Goal: Task Accomplishment & Management: Use online tool/utility

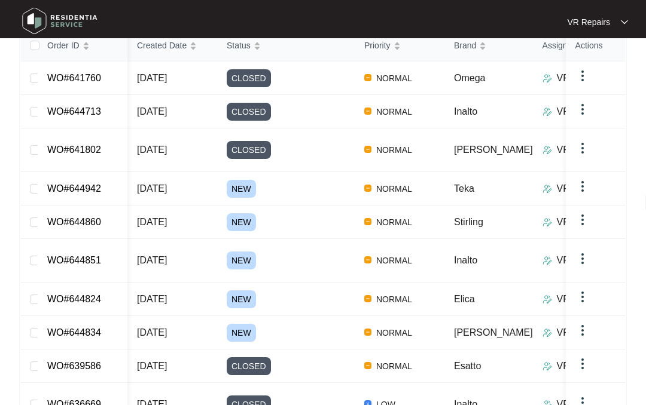
scroll to position [201, 0]
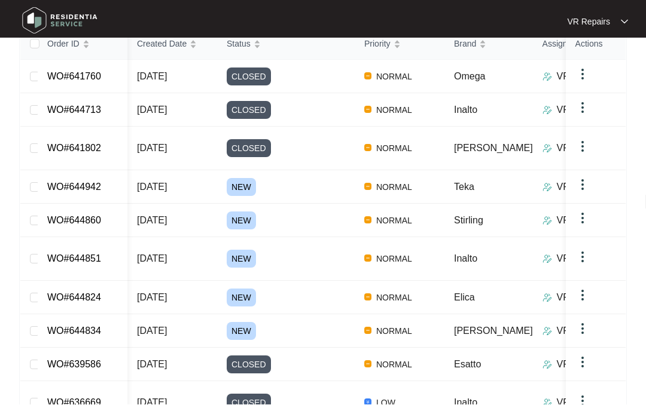
click at [96, 182] on link "WO#644942" at bounding box center [74, 187] width 54 height 10
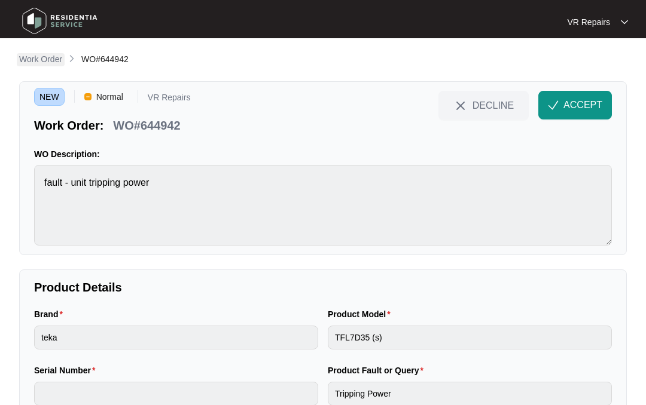
click at [48, 57] on p "Work Order" at bounding box center [40, 59] width 43 height 12
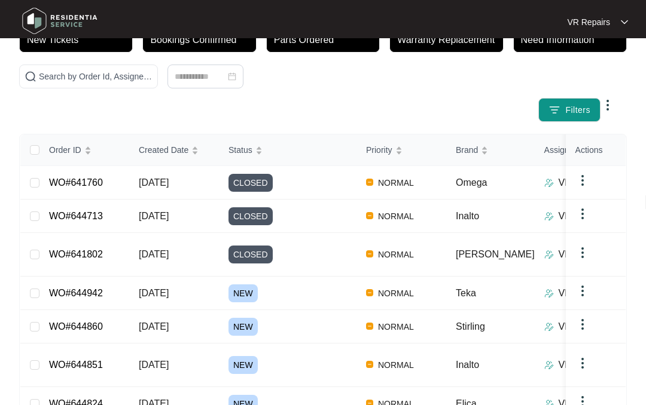
scroll to position [99, 0]
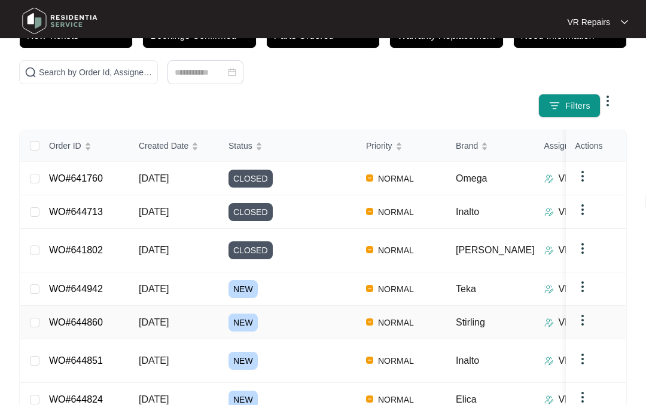
click at [97, 317] on link "WO#644860" at bounding box center [76, 322] width 54 height 10
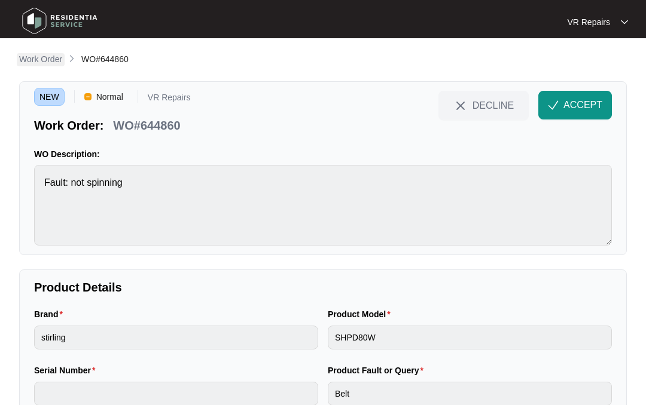
click at [42, 60] on p "Work Order" at bounding box center [40, 59] width 43 height 12
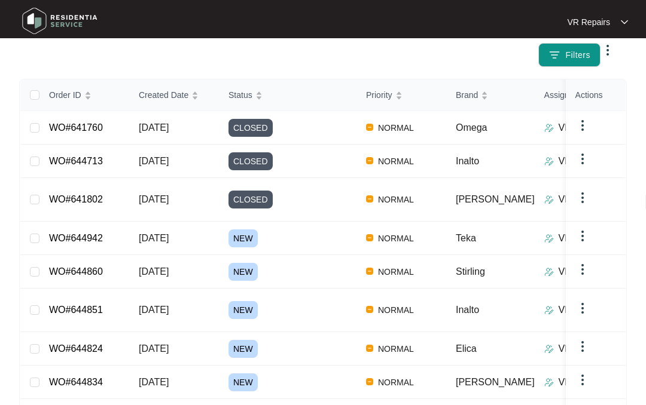
scroll to position [151, 0]
click at [100, 304] on link "WO#644851" at bounding box center [76, 309] width 54 height 10
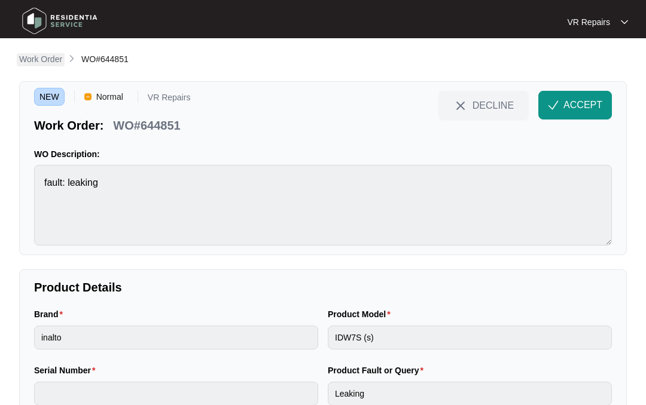
click at [42, 57] on p "Work Order" at bounding box center [40, 59] width 43 height 12
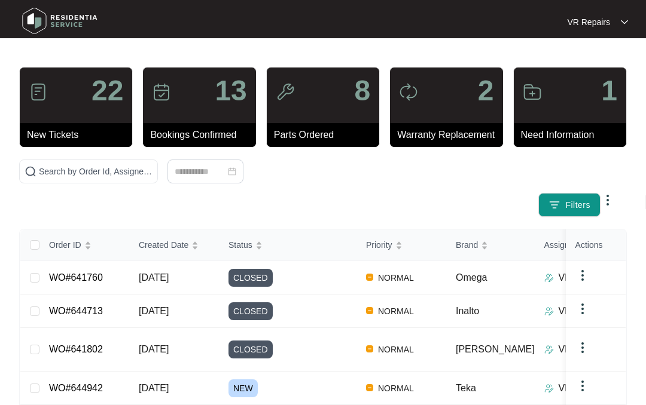
click at [83, 275] on link "WO#641760" at bounding box center [76, 278] width 54 height 10
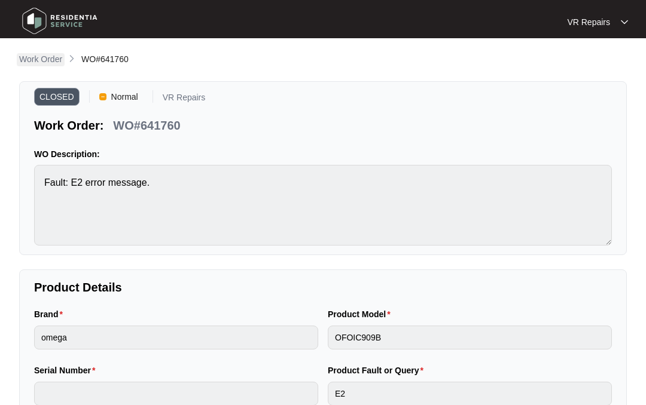
click at [34, 59] on p "Work Order" at bounding box center [40, 59] width 43 height 12
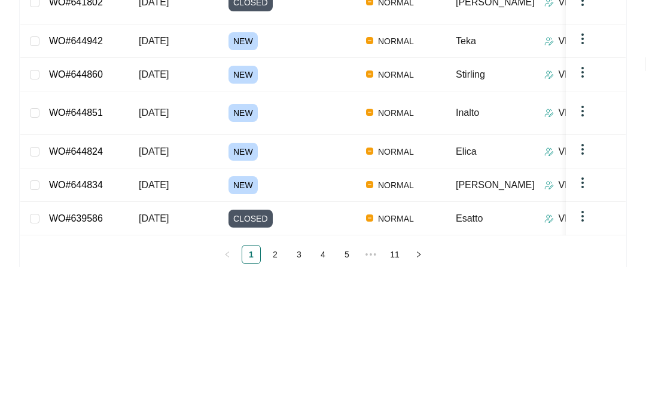
scroll to position [243, 0]
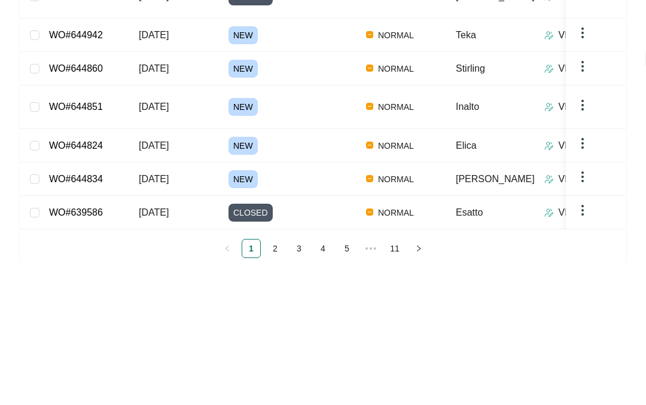
click at [93, 317] on link "WO#644834" at bounding box center [76, 322] width 54 height 10
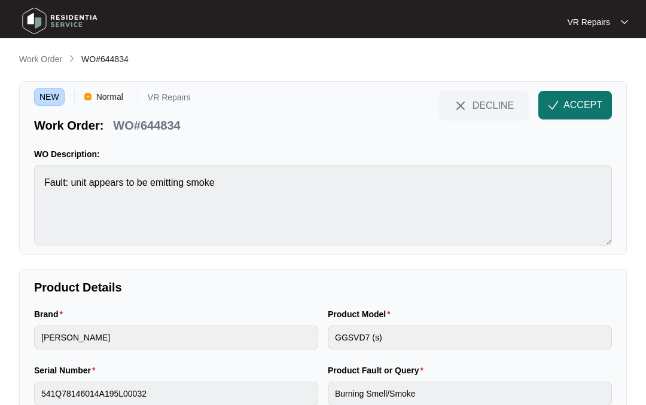
click at [567, 104] on span "ACCEPT" at bounding box center [582, 105] width 39 height 14
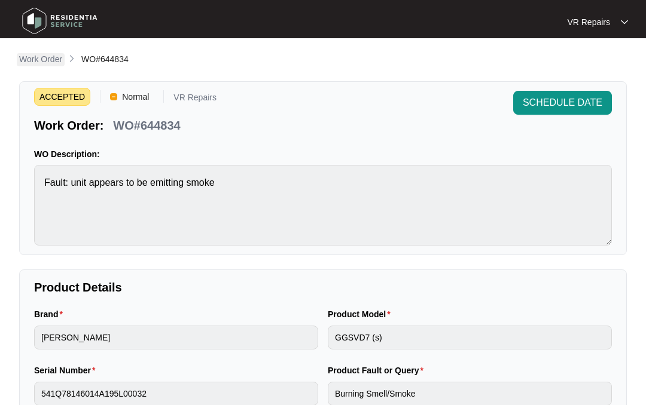
click at [39, 60] on p "Work Order" at bounding box center [40, 59] width 43 height 12
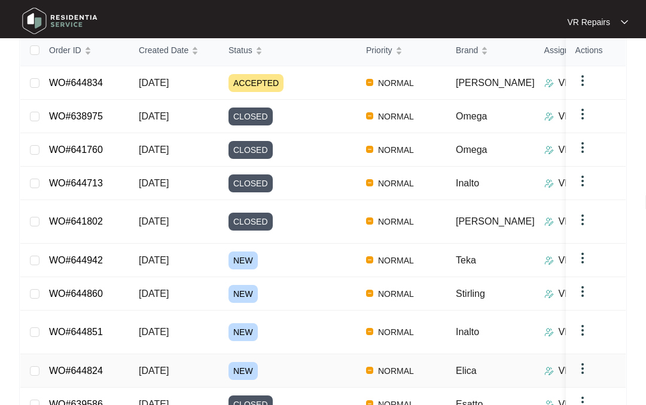
click at [103, 366] on link "WO#644824" at bounding box center [76, 371] width 54 height 10
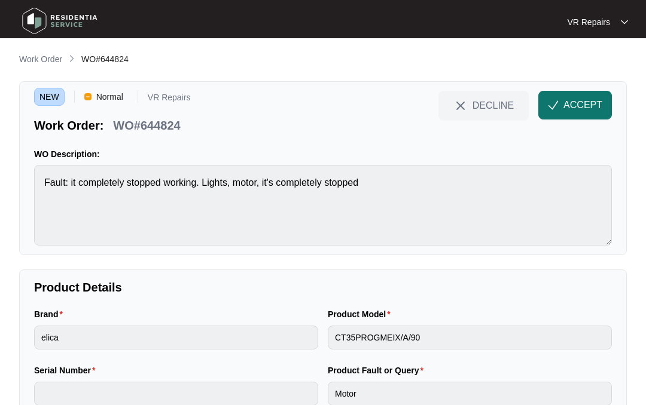
click at [566, 103] on span "ACCEPT" at bounding box center [582, 105] width 39 height 14
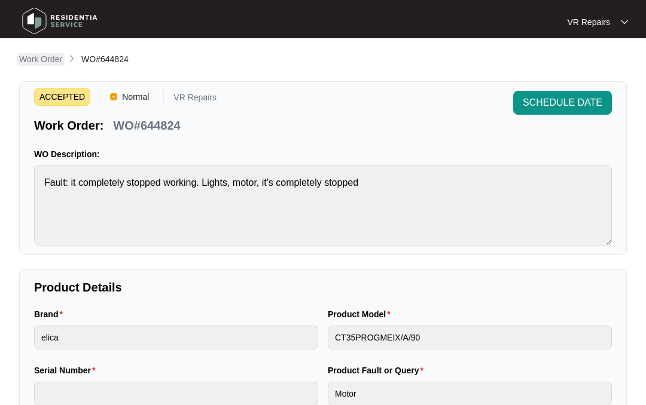
click at [38, 57] on p "Work Order" at bounding box center [40, 59] width 43 height 12
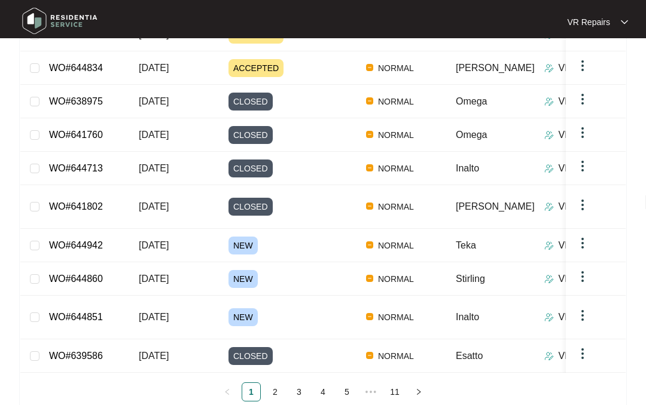
scroll to position [243, 0]
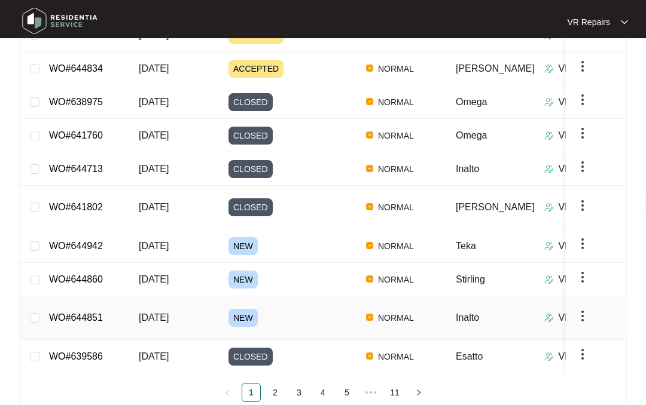
click at [99, 313] on link "WO#644851" at bounding box center [76, 318] width 54 height 10
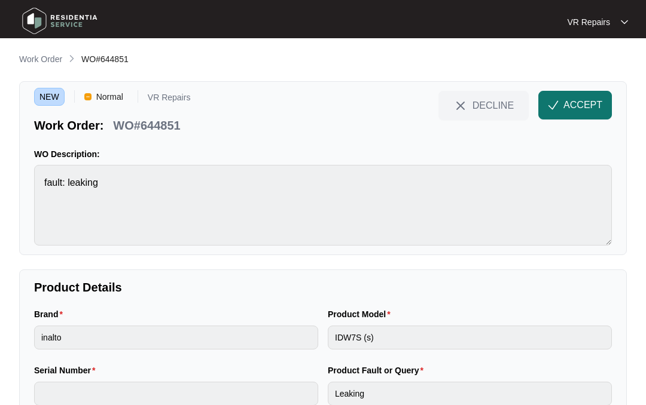
click at [558, 102] on img "button" at bounding box center [552, 105] width 11 height 11
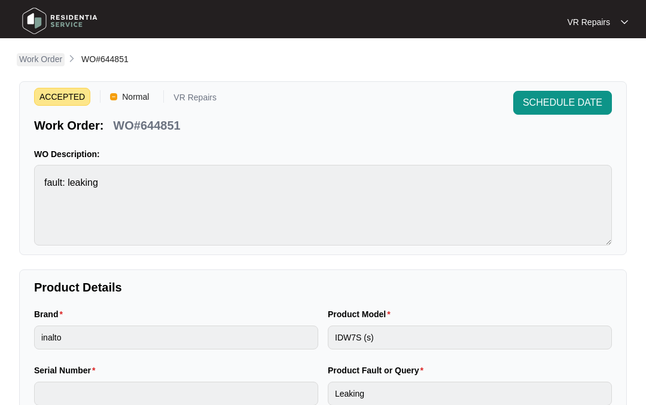
click at [44, 59] on p "Work Order" at bounding box center [40, 59] width 43 height 12
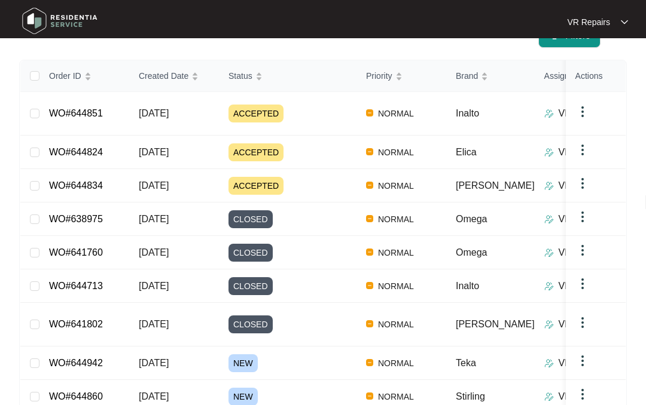
scroll to position [170, 0]
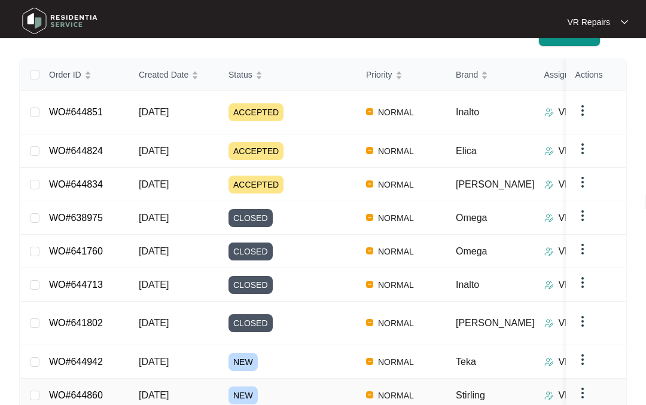
click at [101, 390] on link "WO#644860" at bounding box center [76, 395] width 54 height 10
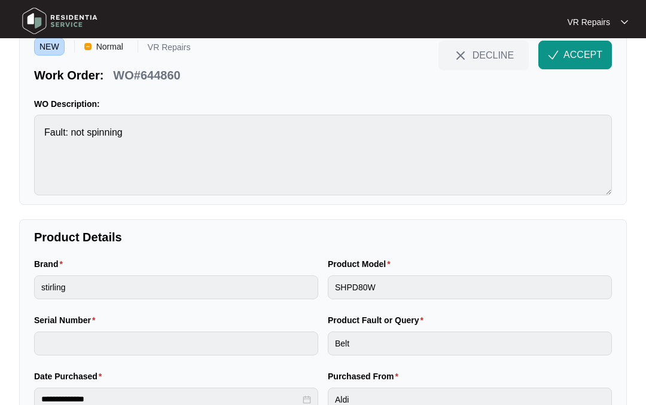
scroll to position [50, 0]
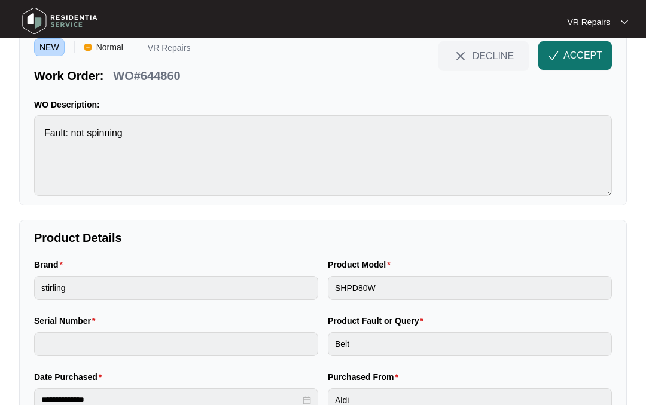
click at [565, 52] on span "ACCEPT" at bounding box center [582, 55] width 39 height 14
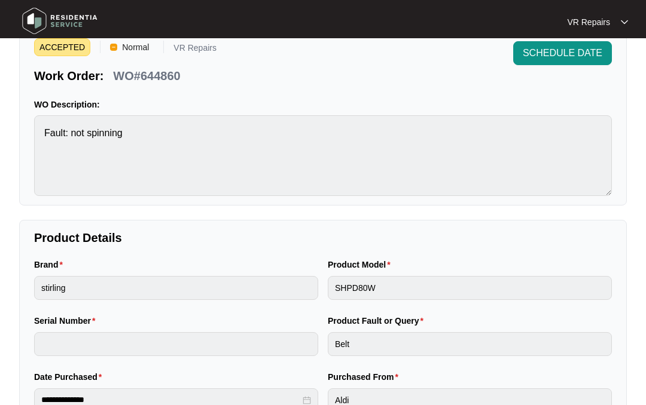
scroll to position [0, 0]
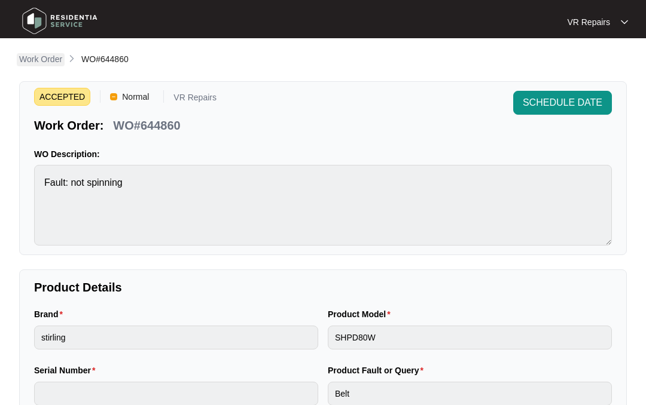
click at [51, 57] on p "Work Order" at bounding box center [40, 59] width 43 height 12
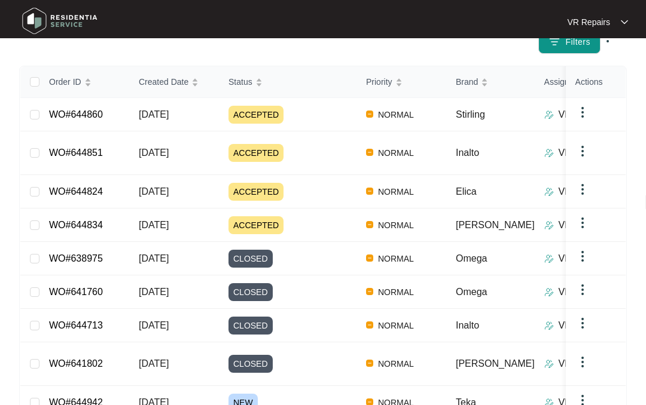
scroll to position [165, 0]
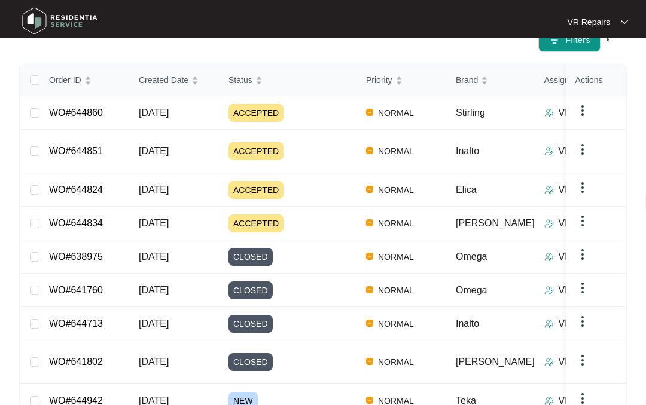
click at [103, 396] on link "WO#644942" at bounding box center [76, 401] width 54 height 10
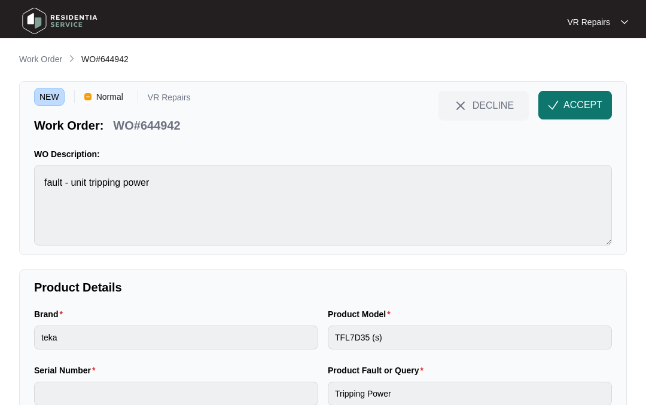
click at [567, 99] on span "ACCEPT" at bounding box center [582, 105] width 39 height 14
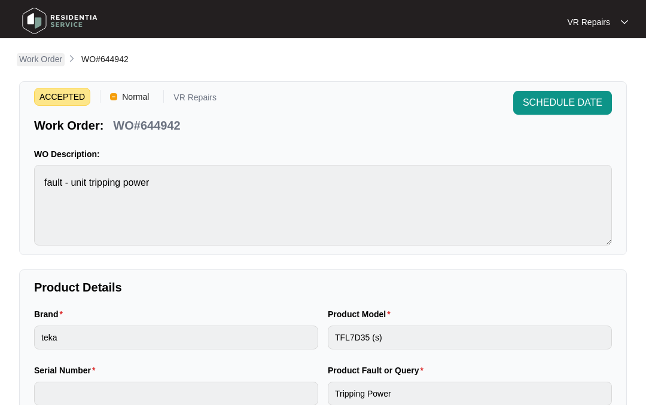
click at [44, 54] on p "Work Order" at bounding box center [40, 59] width 43 height 12
